Goal: Go to known website: Go to known website

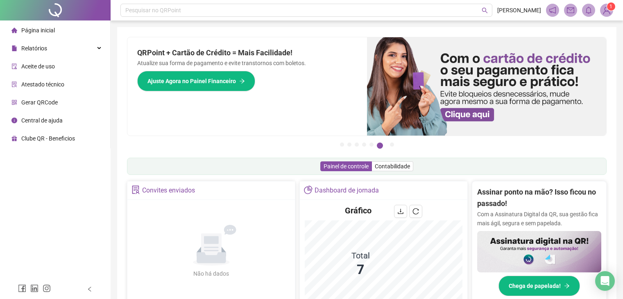
scroll to position [233, 0]
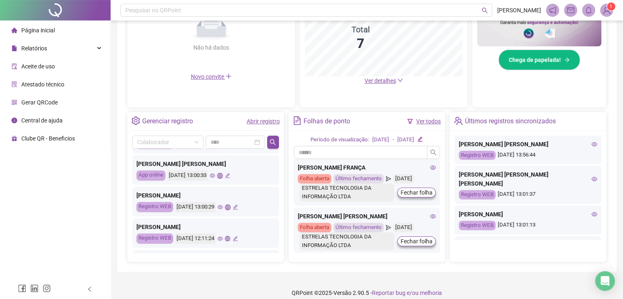
scroll to position [108, 0]
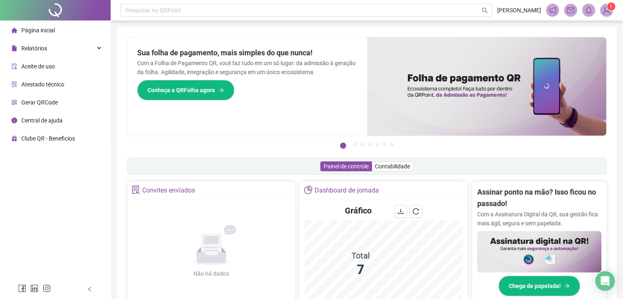
scroll to position [233, 0]
